Goal: Find specific page/section: Find specific page/section

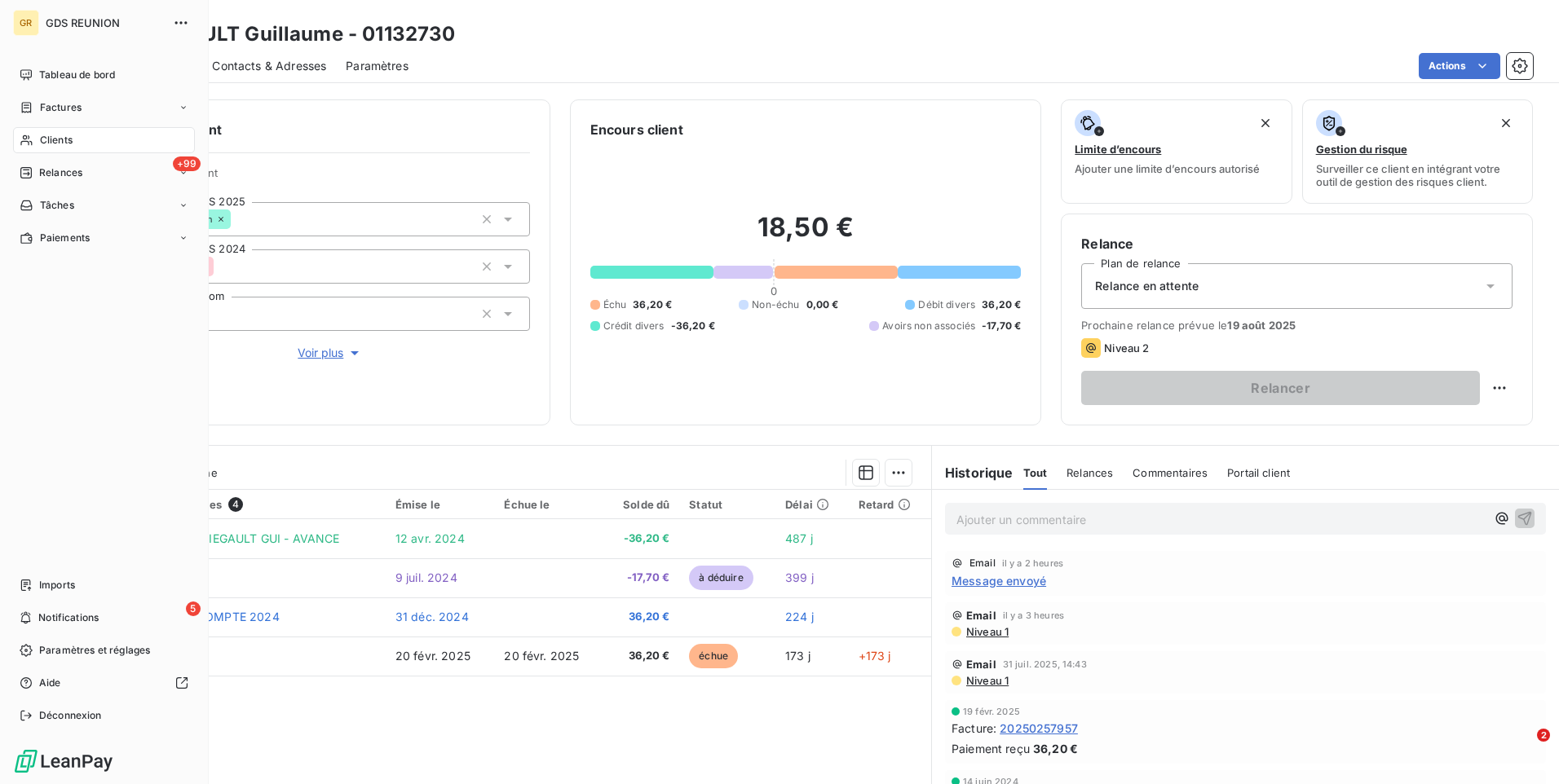
click at [74, 149] on div "Clients" at bounding box center [103, 140] width 181 height 26
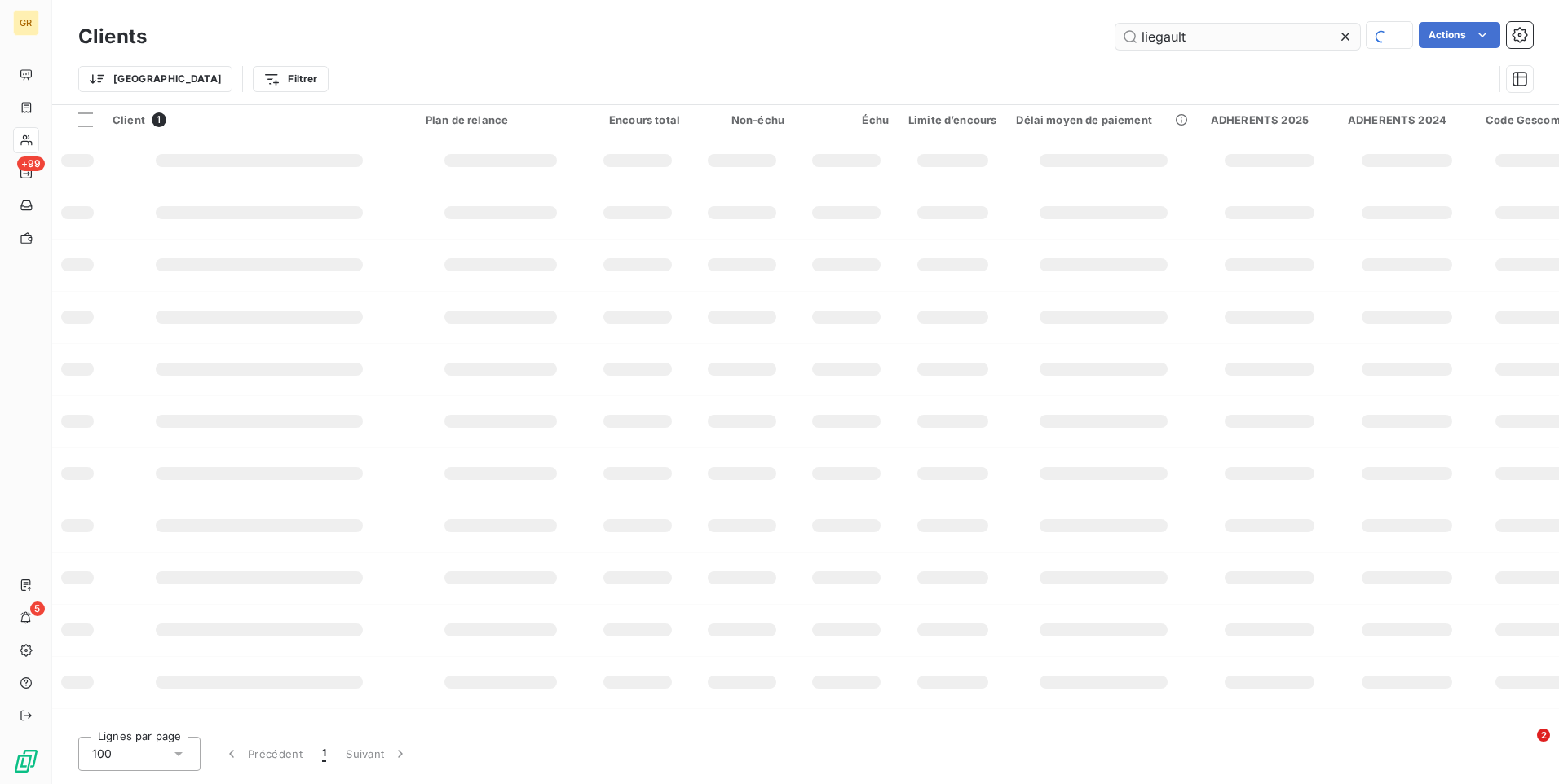
click at [1188, 36] on input "liegault" at bounding box center [1238, 36] width 245 height 26
type input "l"
type input "[PERSON_NAME]"
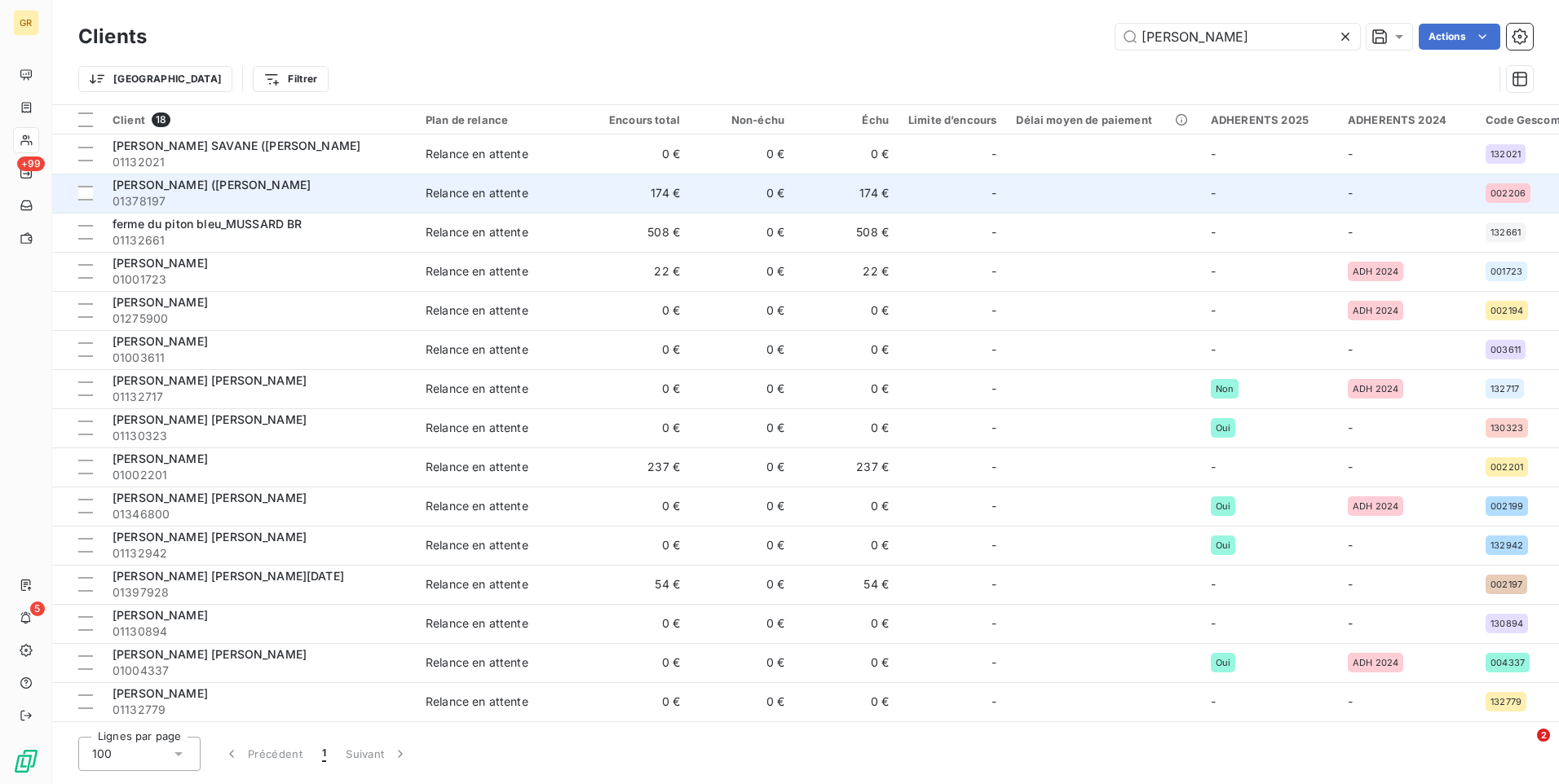
click at [215, 183] on span "[PERSON_NAME] ([PERSON_NAME]" at bounding box center [211, 185] width 198 height 14
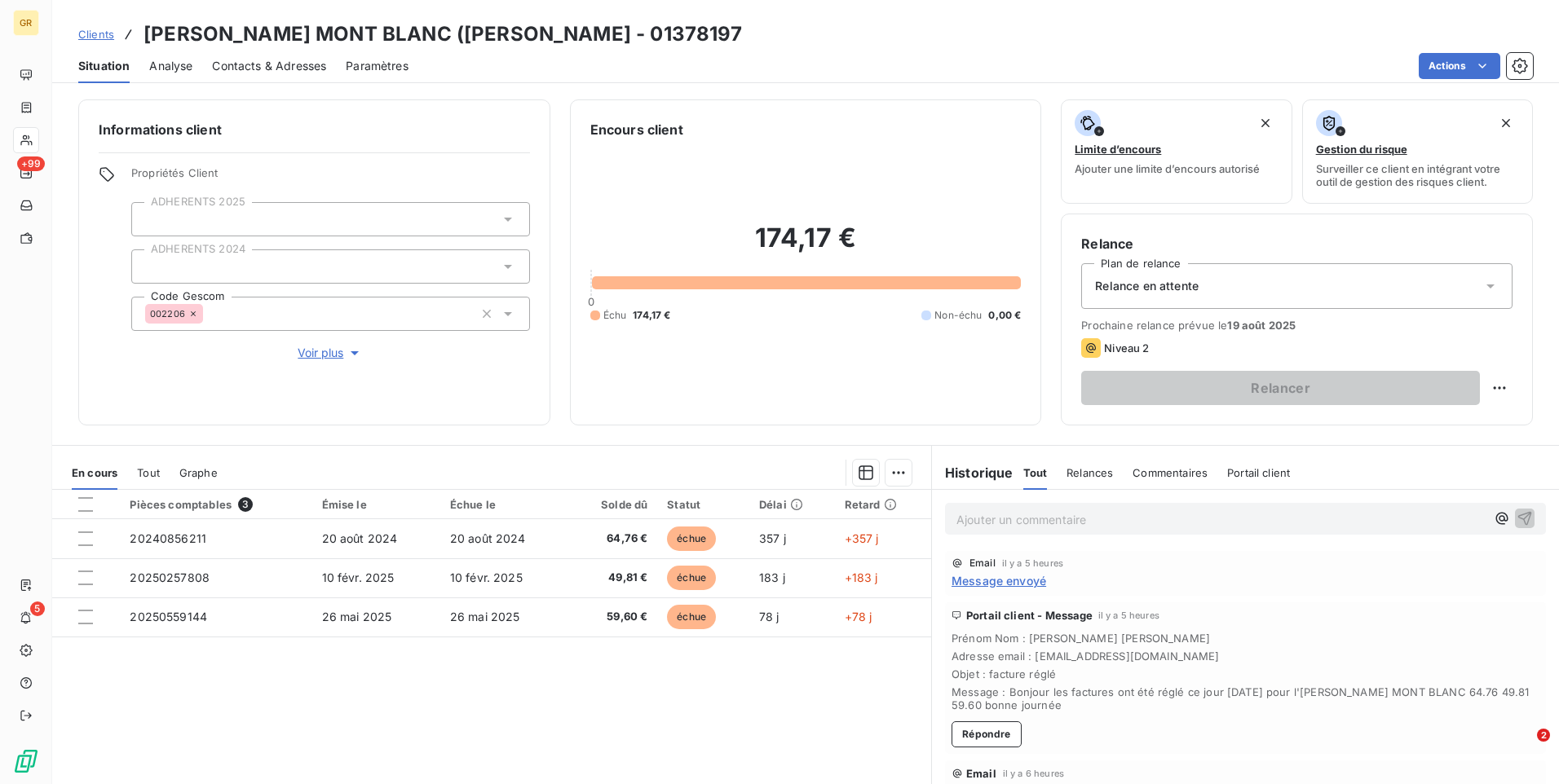
click at [1018, 523] on p "Ajouter un commentaire ﻿" at bounding box center [1221, 520] width 529 height 20
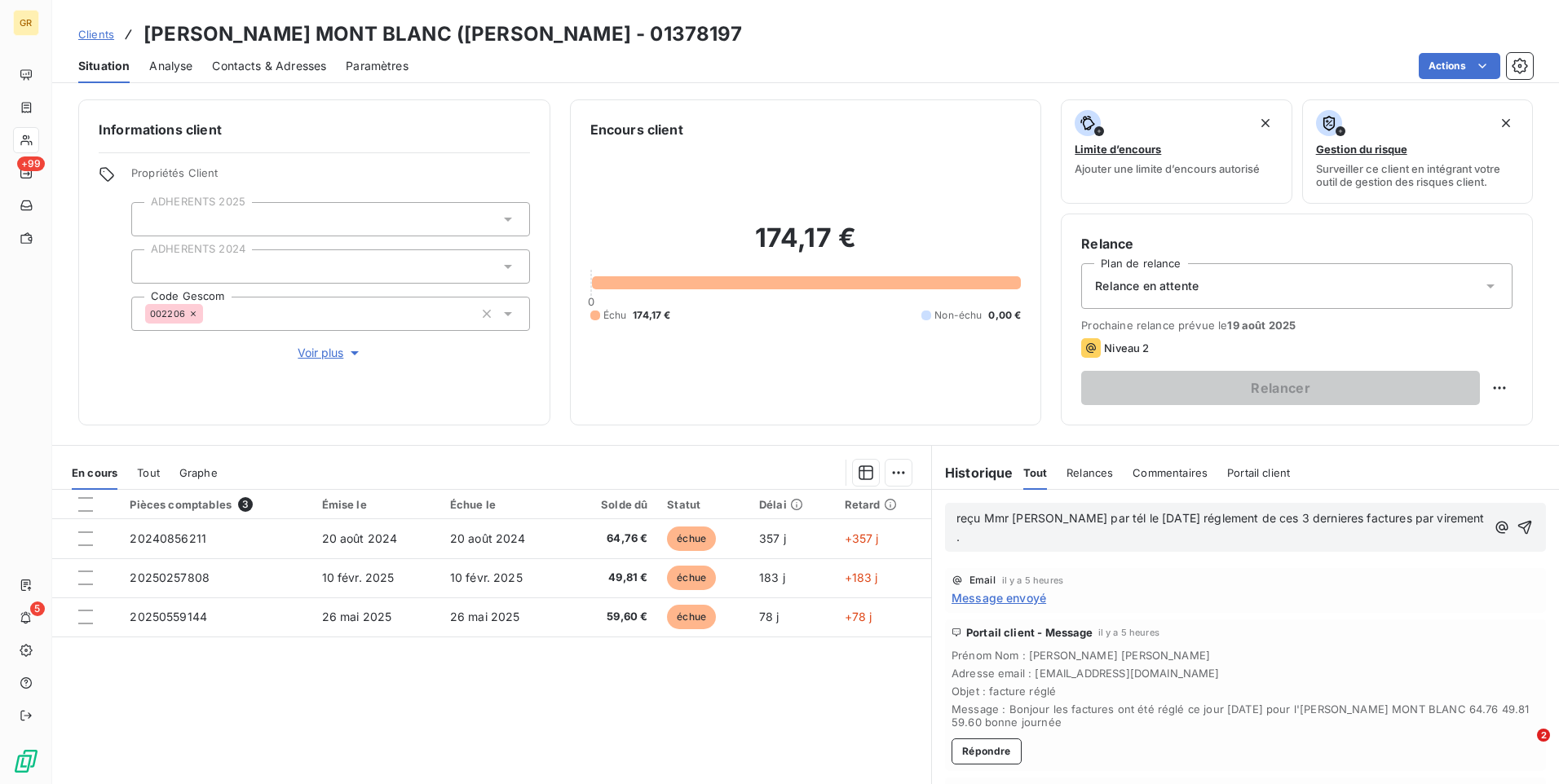
drag, startPoint x: 977, startPoint y: 518, endPoint x: 1005, endPoint y: 527, distance: 29.4
click at [976, 518] on span "reçu Mmr [PERSON_NAME] par tél le [DATE] réglement de ces 3 dernieres factures …" at bounding box center [1222, 527] width 532 height 33
click at [956, 522] on span "reçu Mme [PERSON_NAME] par tél le [DATE] réglement de ces 3 dernieres factures …" at bounding box center [1198, 527] width 483 height 33
click at [1042, 506] on div "Reçu Mme [PERSON_NAME] par tél le [DATE] réglement de ces 3 dernieres factures …" at bounding box center [1246, 527] width 601 height 49
click at [1043, 522] on span "Reçu Mme [PERSON_NAME] par tél le [DATE] réglement de ces 3 dernieres factures …" at bounding box center [1199, 527] width 486 height 33
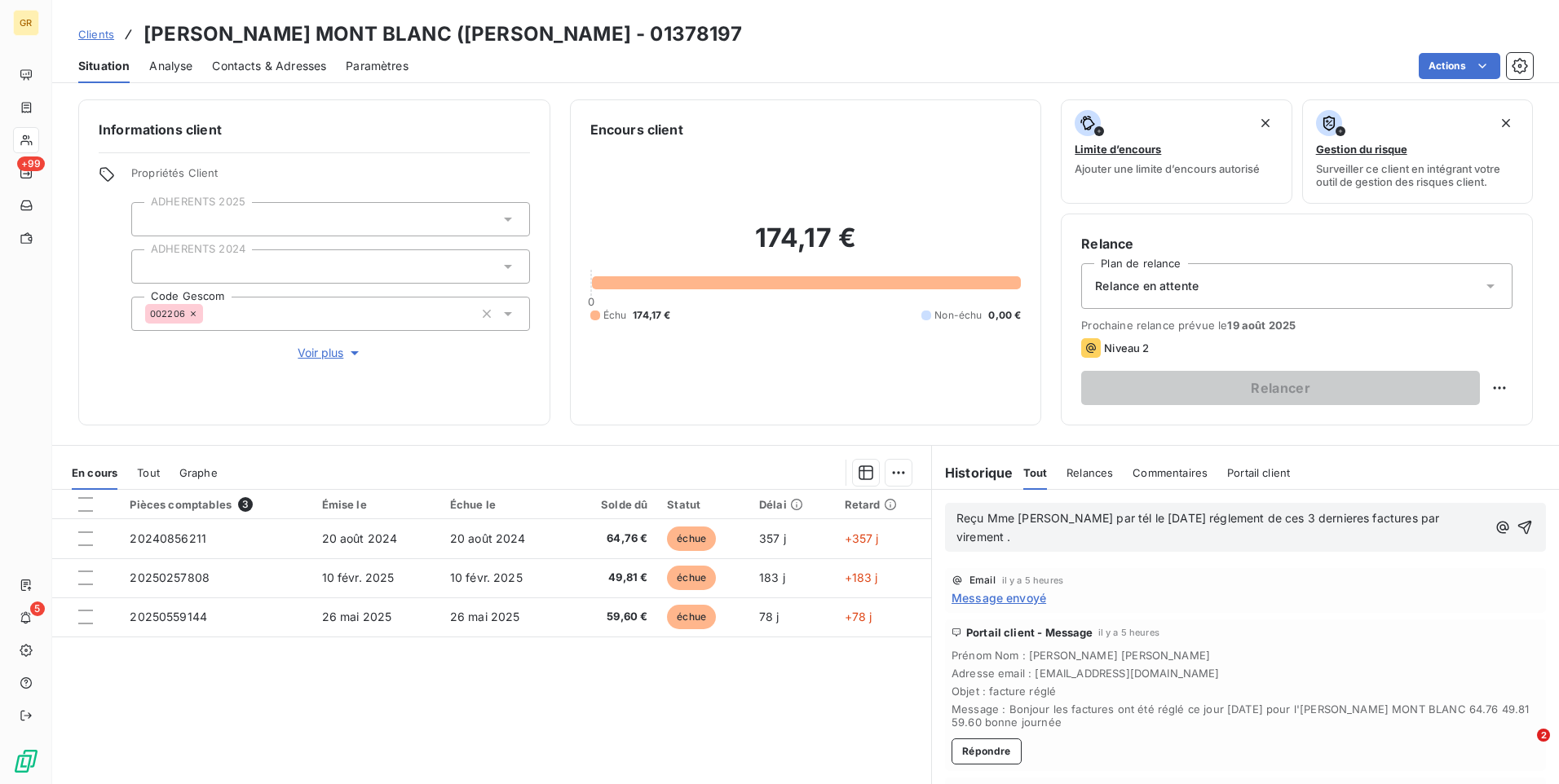
click at [1194, 514] on span "Reçu Mme [PERSON_NAME] par tél le [DATE] réglement de ces 3 dernieres factures …" at bounding box center [1199, 527] width 486 height 33
click at [1457, 517] on p "Reçu Mme [PERSON_NAME] par tél le [DATE] règlement de ces 3 dernières factures …" at bounding box center [1221, 528] width 530 height 37
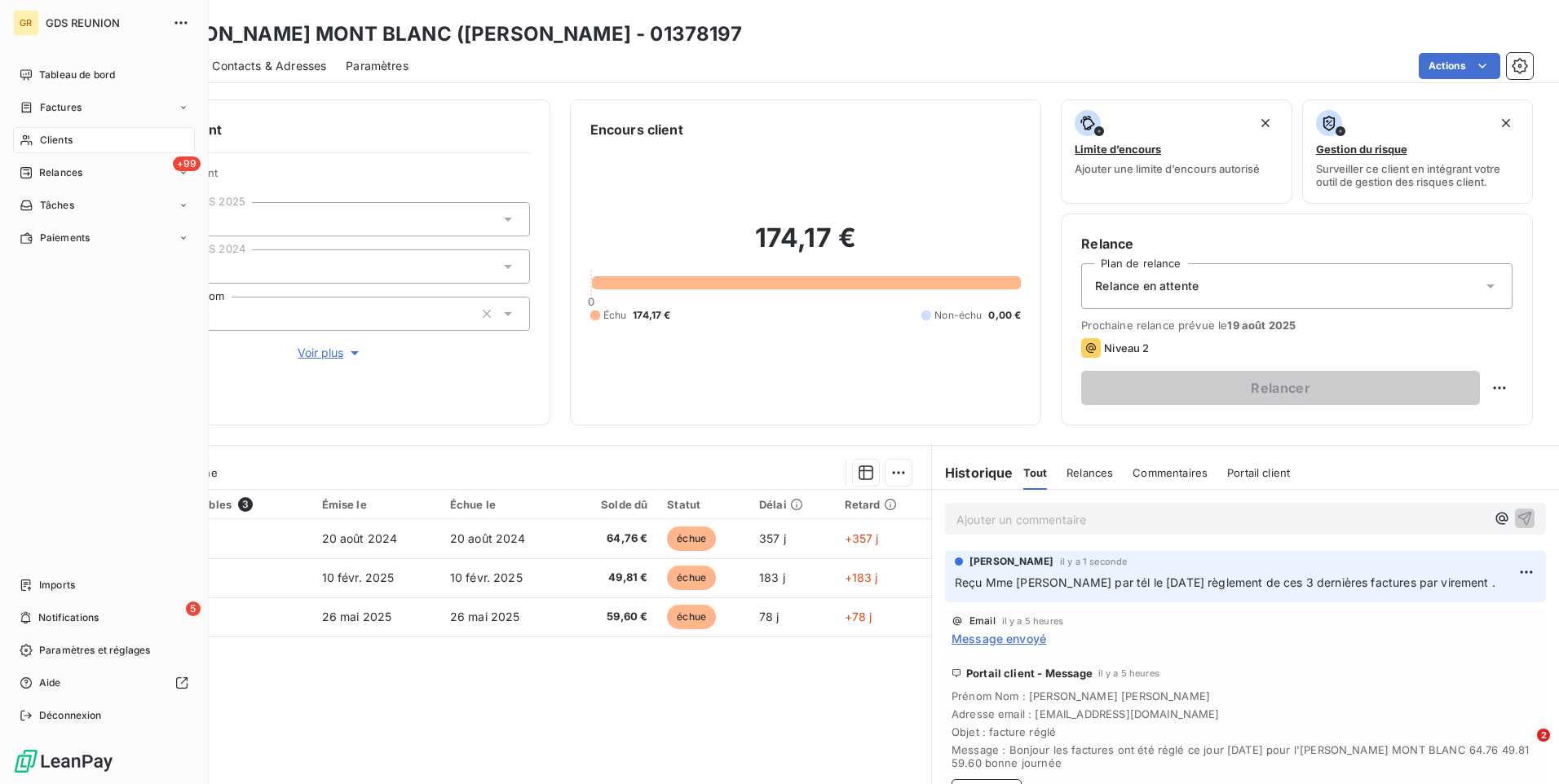
click at [60, 140] on span "Clients" at bounding box center [56, 139] width 33 height 14
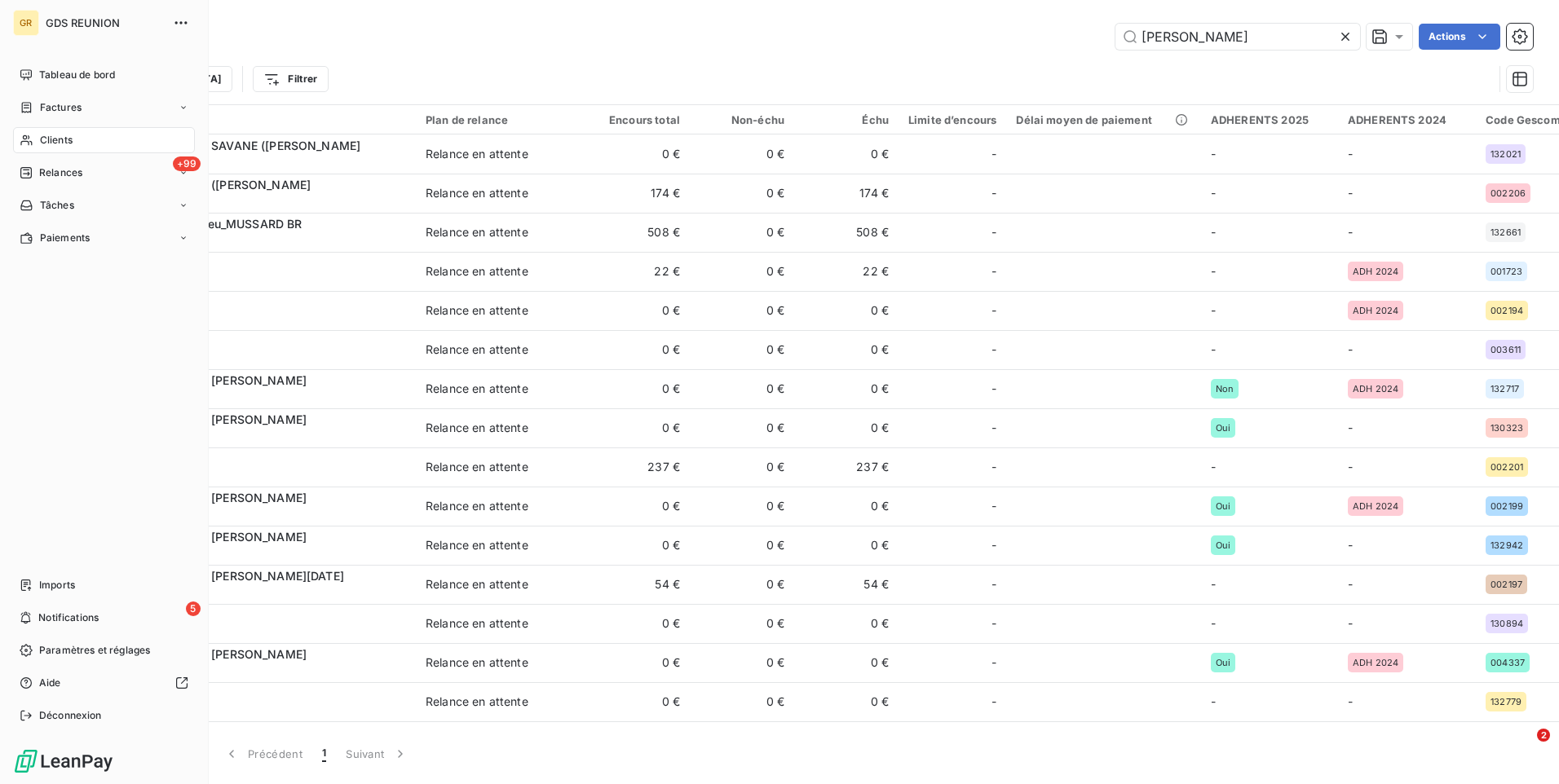
click at [62, 139] on span "Clients" at bounding box center [56, 139] width 33 height 14
click at [65, 140] on span "Clients" at bounding box center [56, 139] width 33 height 14
click at [63, 111] on span "Factures" at bounding box center [60, 107] width 41 height 14
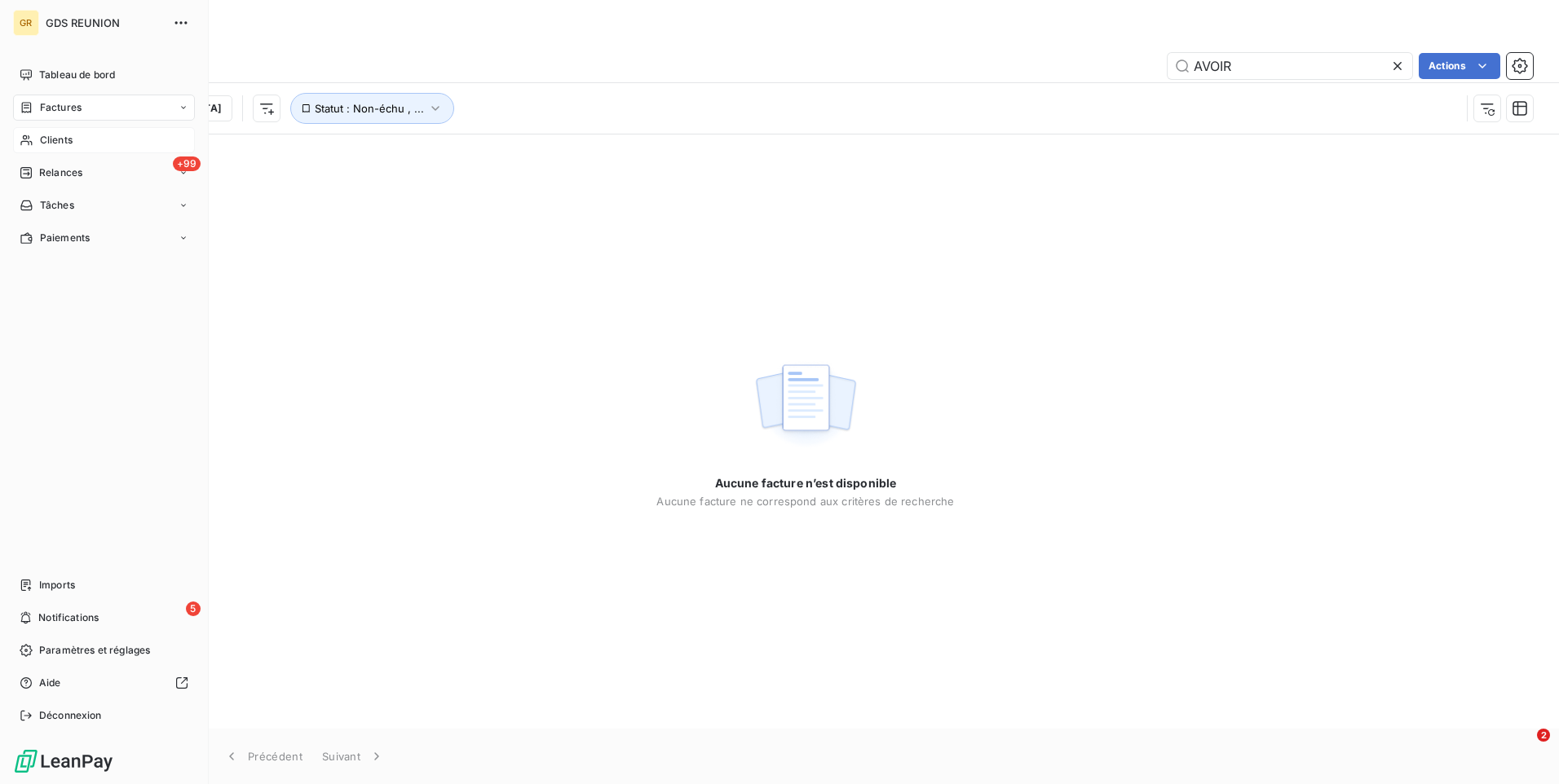
click at [54, 133] on span "Clients" at bounding box center [56, 139] width 33 height 14
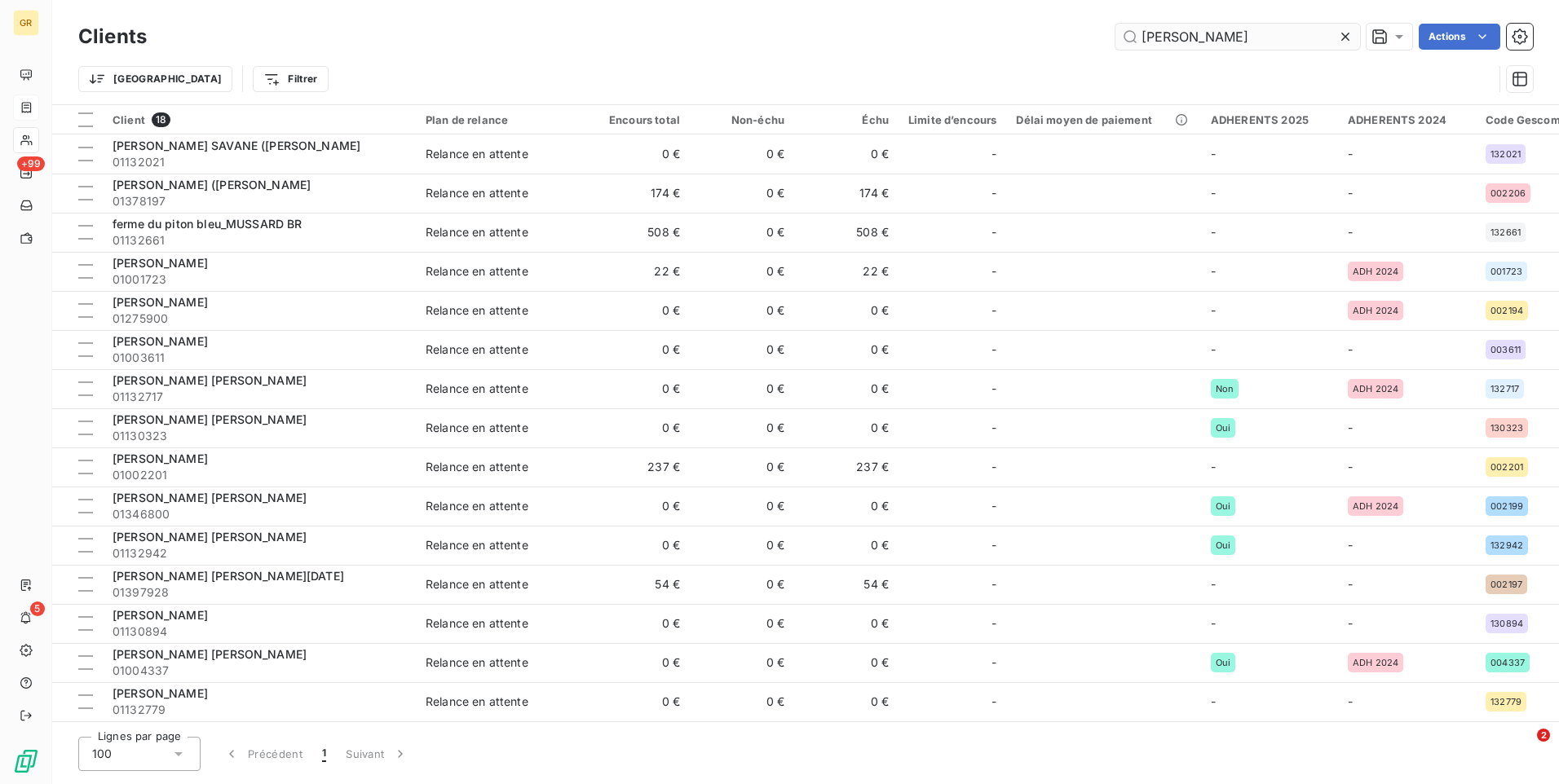
click at [1217, 36] on input "[PERSON_NAME]" at bounding box center [1238, 36] width 245 height 26
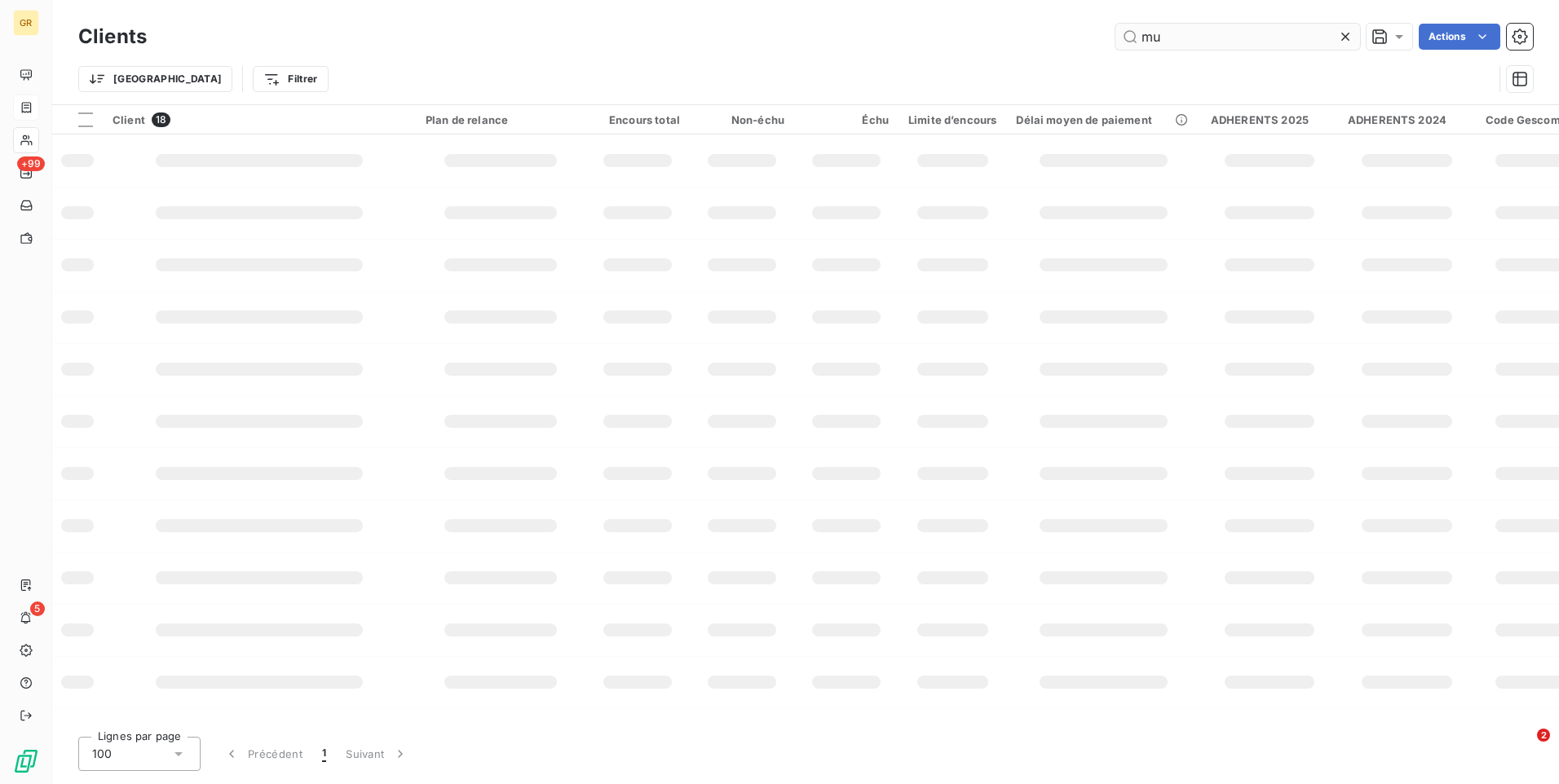
type input "m"
